Goal: Complete application form

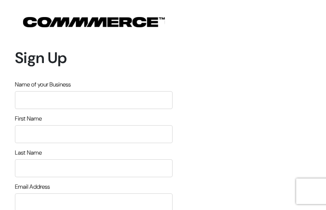
type input "trObLxIRypPPvQv"
type input "EtWIzFRqjBCntD"
type input "EHjbjXeWTOPWKOhB"
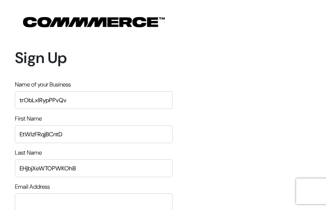
type input "[EMAIL_ADDRESS][DOMAIN_NAME]"
type input "8861605129"
type input "oBQkyUyeG"
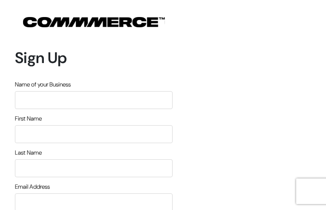
type input "xkBQXGxki"
type input "ylGexNtfM"
type input "uCaehNcZYxwBsaHq"
type input "[EMAIL_ADDRESS][DOMAIN_NAME]"
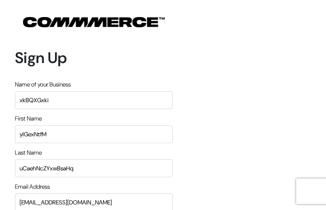
type input "3169349464"
type input "jOIyKUbKgP"
